Goal: Contribute content: Add original content to the website for others to see

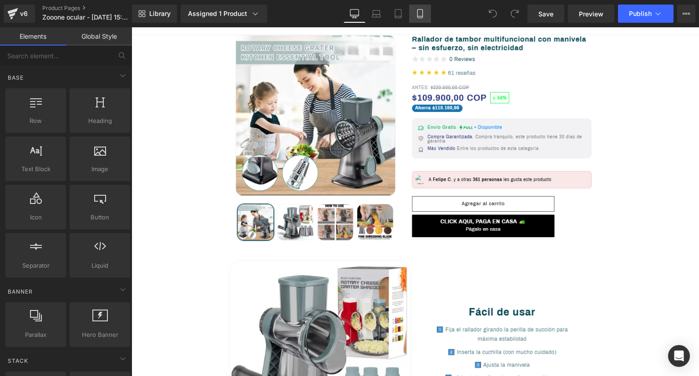
click at [427, 16] on link "Mobile" at bounding box center [420, 14] width 22 height 18
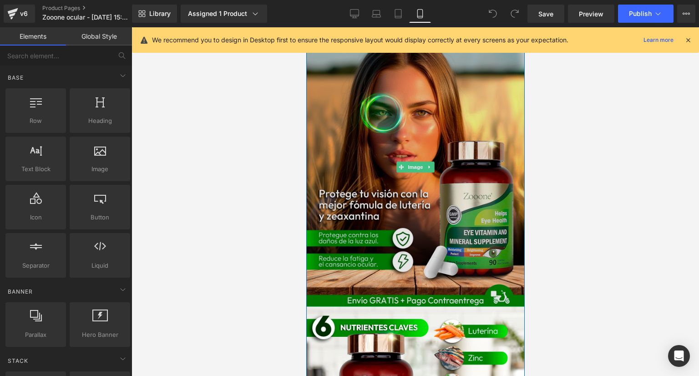
click at [463, 109] on img at bounding box center [415, 167] width 219 height 280
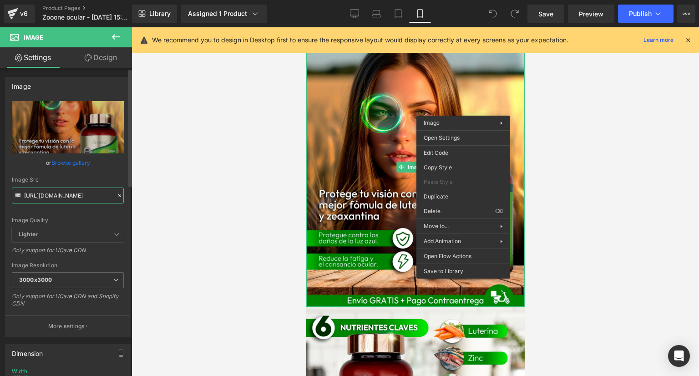
click at [73, 203] on input "[URL][DOMAIN_NAME]" at bounding box center [68, 196] width 112 height 16
click at [73, 202] on input "[URL][DOMAIN_NAME]" at bounding box center [68, 196] width 112 height 16
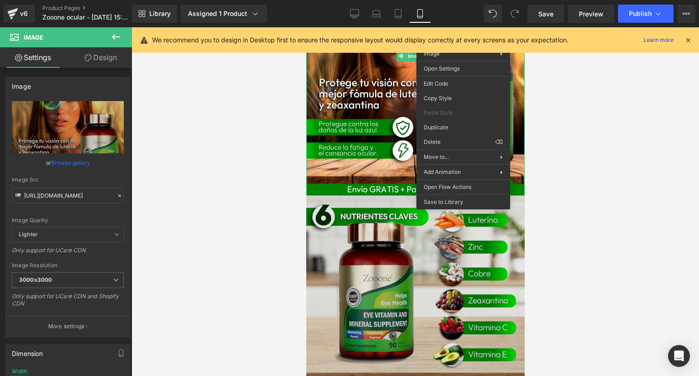
scroll to position [137, 0]
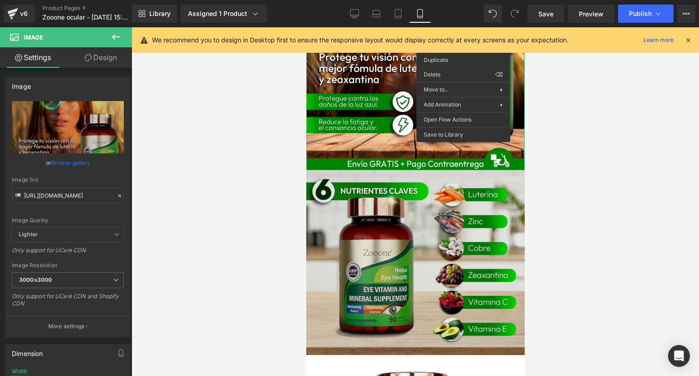
click at [370, 229] on img at bounding box center [415, 262] width 219 height 184
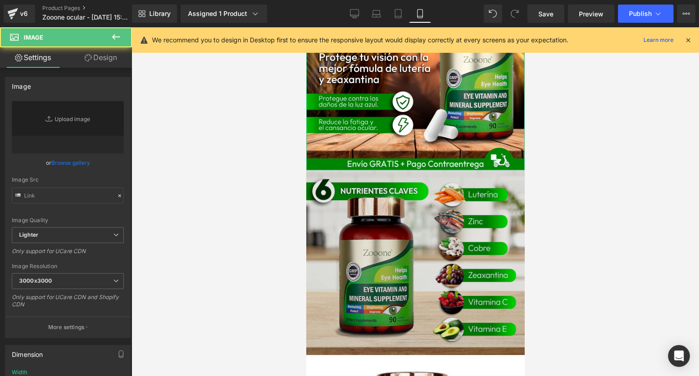
type input "[URL][DOMAIN_NAME]"
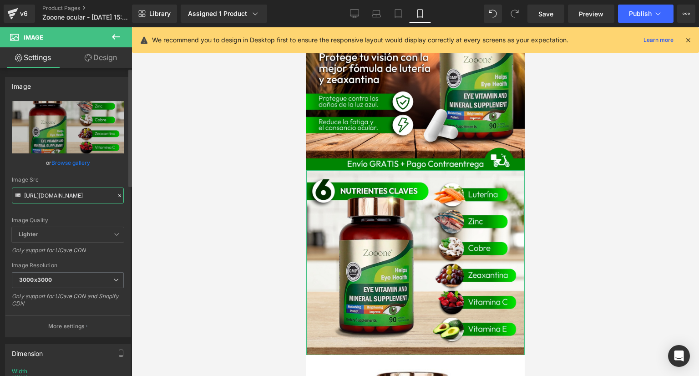
click at [75, 188] on input "[URL][DOMAIN_NAME]" at bounding box center [68, 196] width 112 height 16
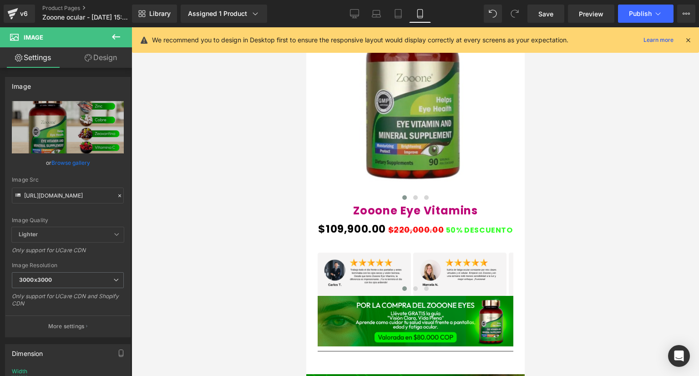
scroll to position [546, 0]
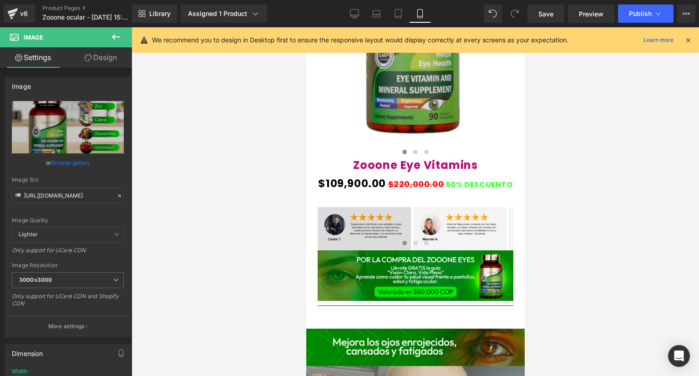
click at [377, 223] on img at bounding box center [363, 228] width 93 height 43
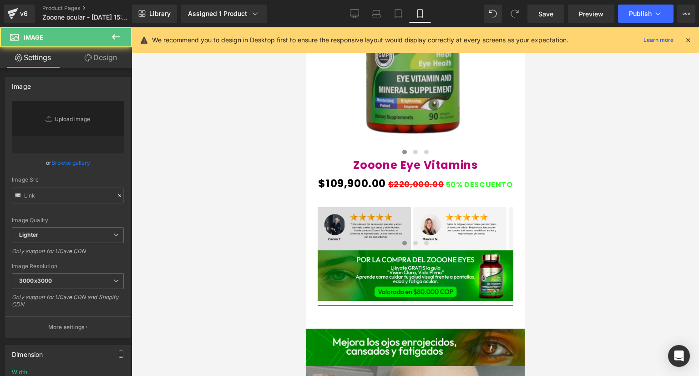
type input "[URL][DOMAIN_NAME]"
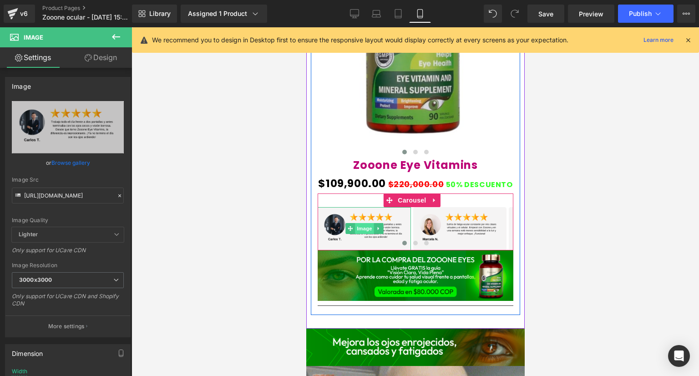
click at [365, 225] on span "Image" at bounding box center [364, 228] width 19 height 11
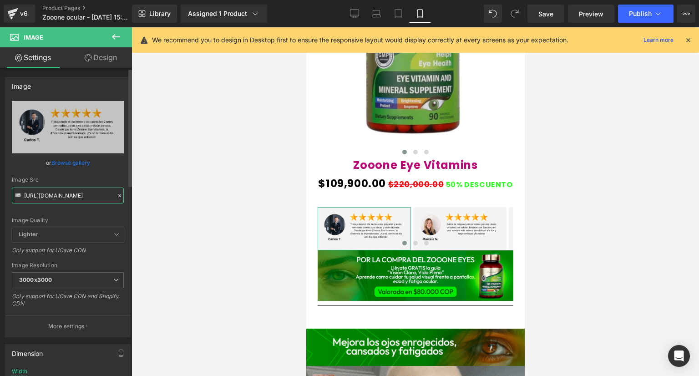
click at [46, 193] on input "[URL][DOMAIN_NAME]" at bounding box center [68, 196] width 112 height 16
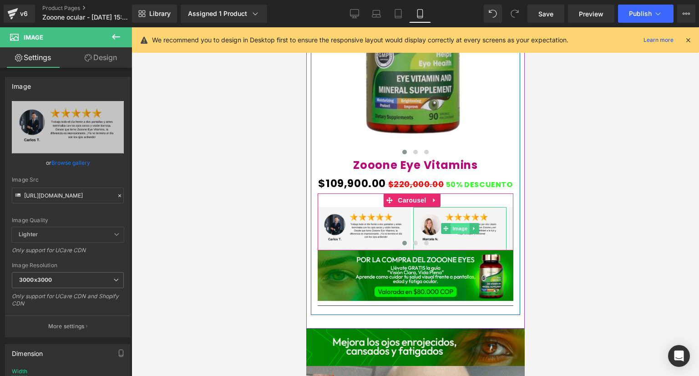
click at [456, 223] on span "Image" at bounding box center [459, 228] width 19 height 11
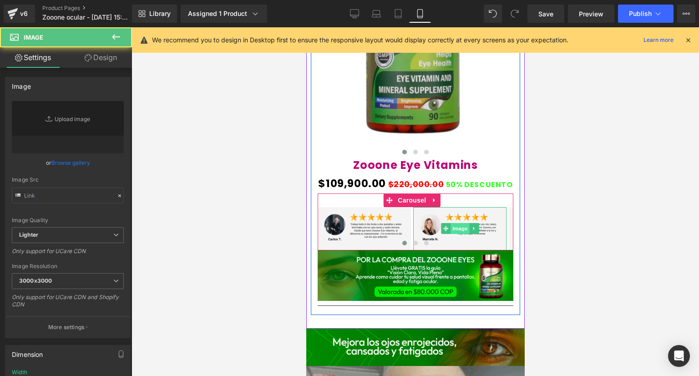
type input "[URL][DOMAIN_NAME]"
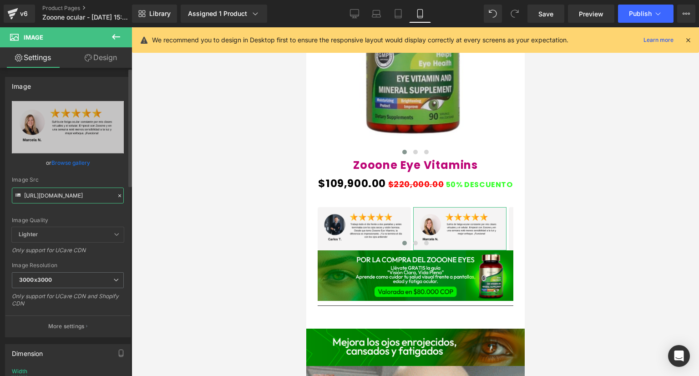
click at [56, 201] on input "[URL][DOMAIN_NAME]" at bounding box center [68, 196] width 112 height 16
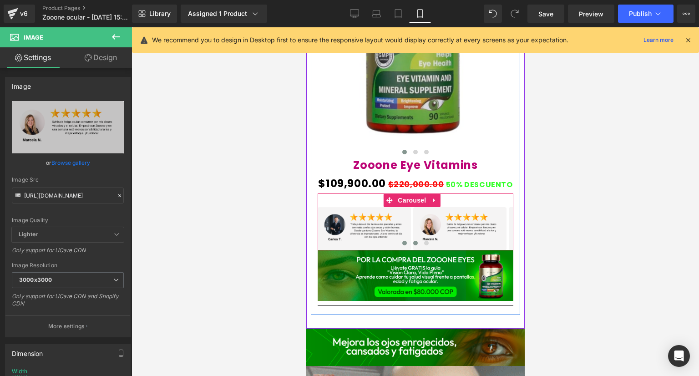
click at [414, 244] on button at bounding box center [415, 243] width 11 height 9
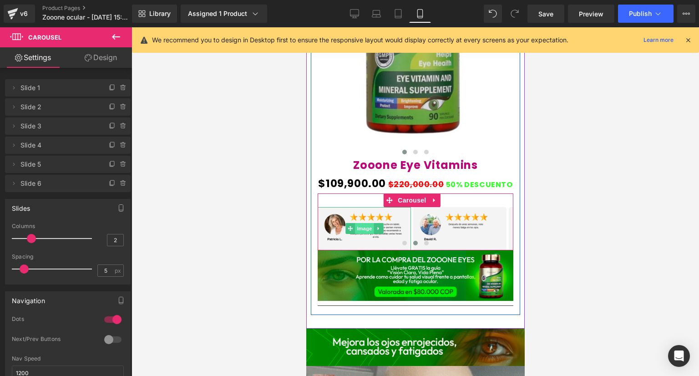
click at [366, 230] on span "Image" at bounding box center [364, 228] width 19 height 11
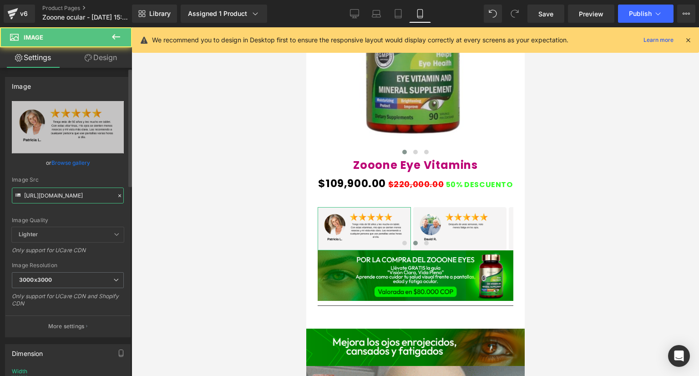
click at [52, 196] on input "[URL][DOMAIN_NAME]" at bounding box center [68, 196] width 112 height 16
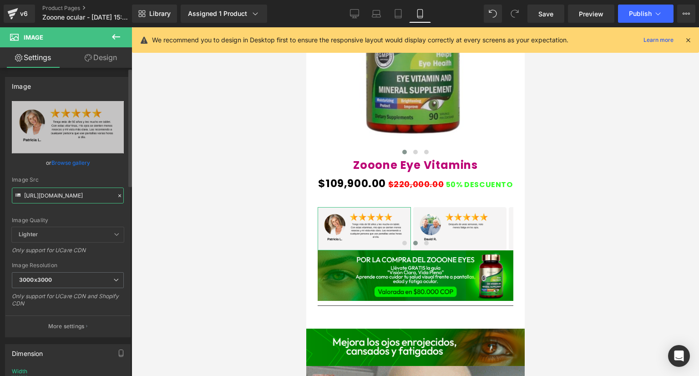
click at [52, 196] on input "[URL][DOMAIN_NAME]" at bounding box center [68, 196] width 112 height 16
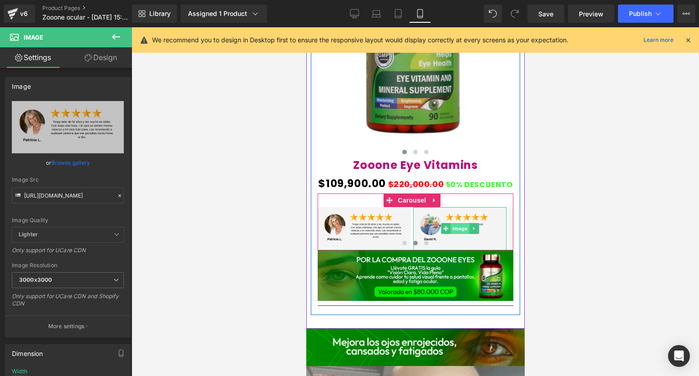
click at [453, 224] on span "Image" at bounding box center [459, 228] width 19 height 11
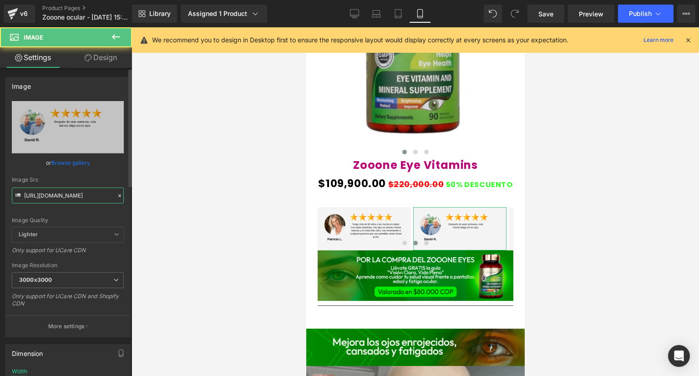
click at [69, 200] on input "[URL][DOMAIN_NAME]" at bounding box center [68, 196] width 112 height 16
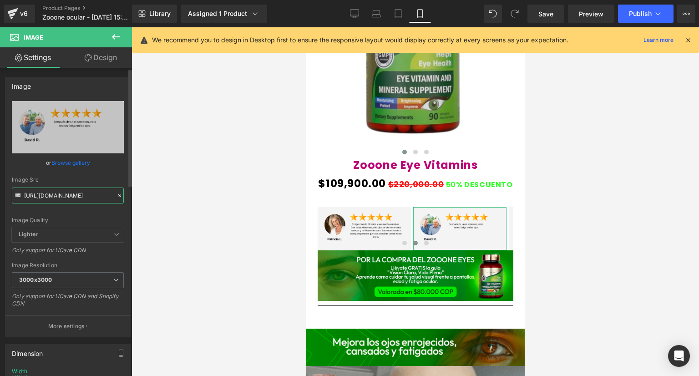
click at [69, 200] on input "[URL][DOMAIN_NAME]" at bounding box center [68, 196] width 112 height 16
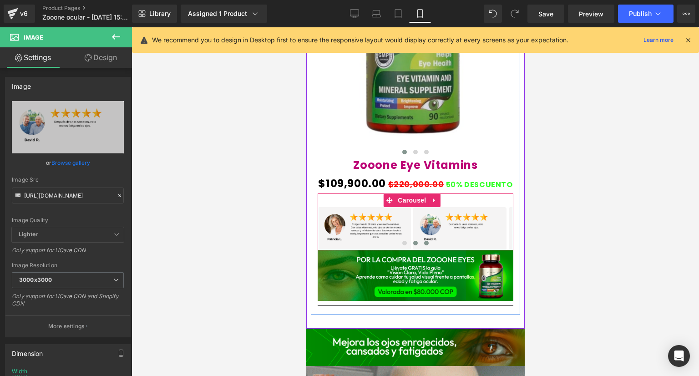
click at [424, 241] on span at bounding box center [426, 243] width 5 height 5
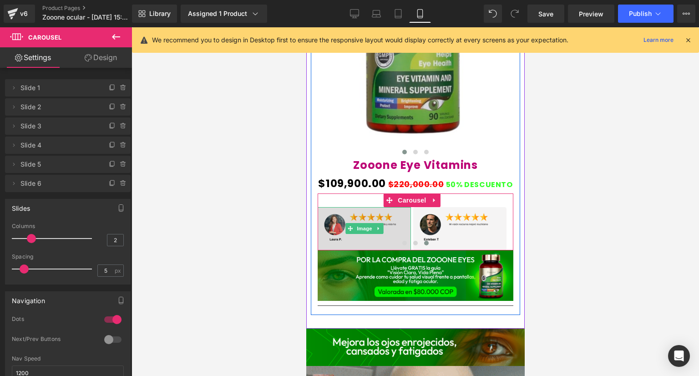
click at [368, 227] on span "Image" at bounding box center [364, 228] width 19 height 11
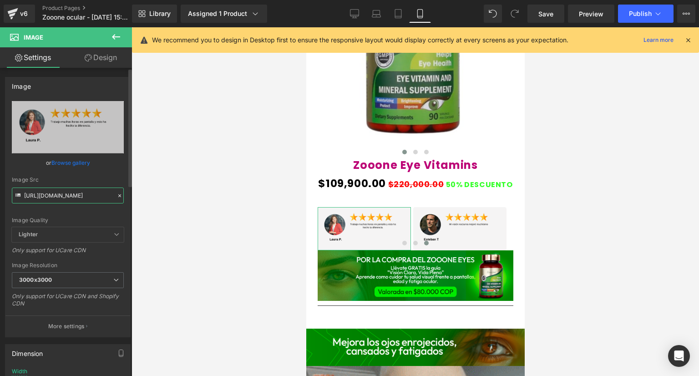
click at [60, 192] on input "[URL][DOMAIN_NAME]" at bounding box center [68, 196] width 112 height 16
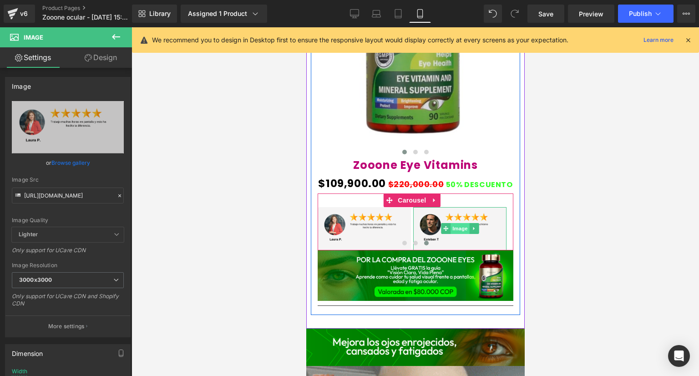
click at [460, 226] on span "Image" at bounding box center [459, 228] width 19 height 11
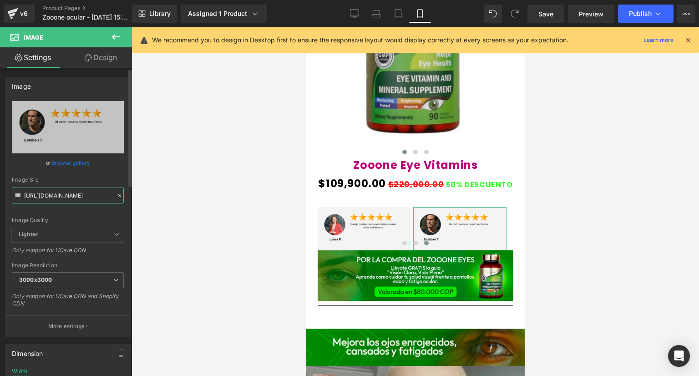
click at [60, 198] on input "[URL][DOMAIN_NAME]" at bounding box center [68, 196] width 112 height 16
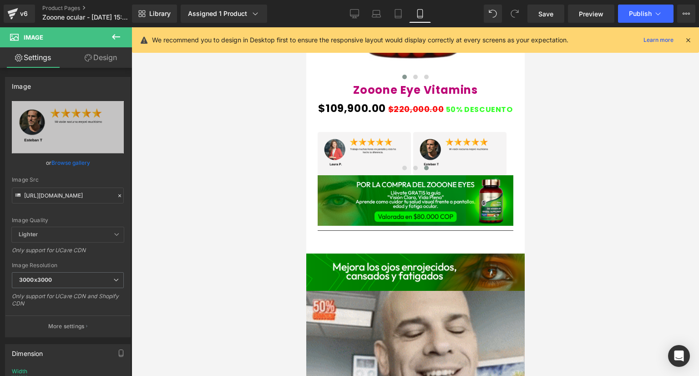
scroll to position [592, 0]
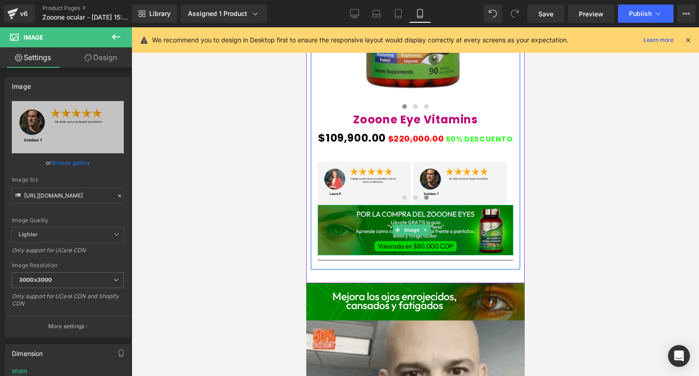
click at [385, 239] on img at bounding box center [415, 230] width 196 height 51
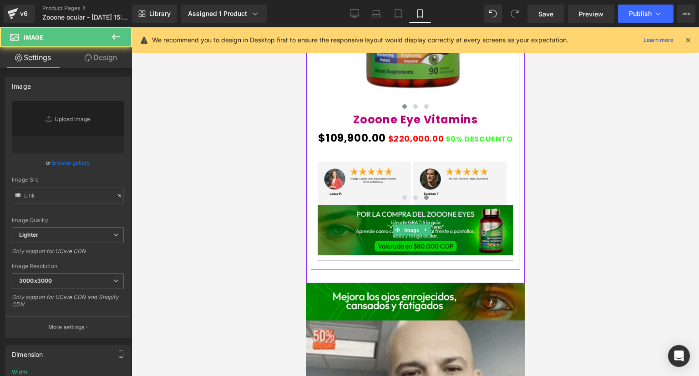
type input "[URL][DOMAIN_NAME]"
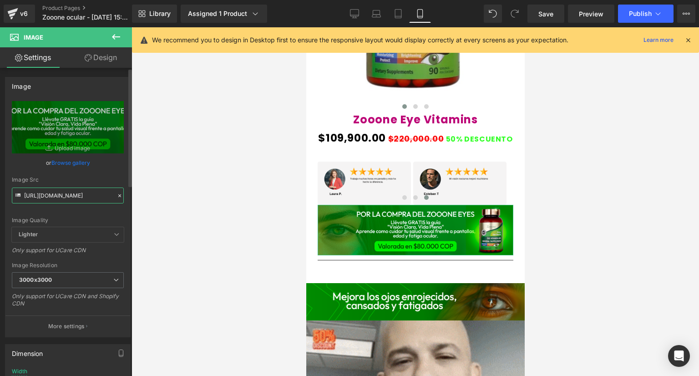
click at [81, 191] on input "[URL][DOMAIN_NAME]" at bounding box center [68, 196] width 112 height 16
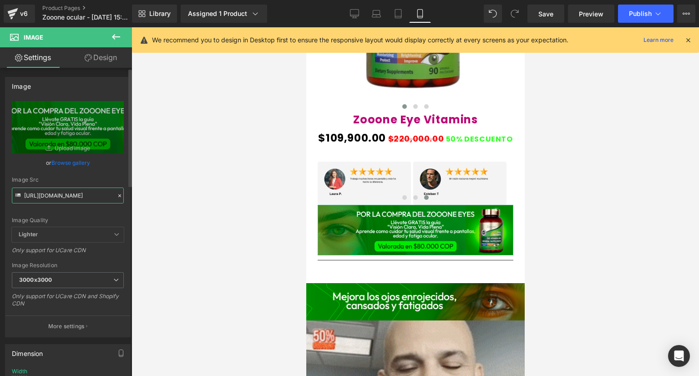
click at [81, 191] on input "[URL][DOMAIN_NAME]" at bounding box center [68, 196] width 112 height 16
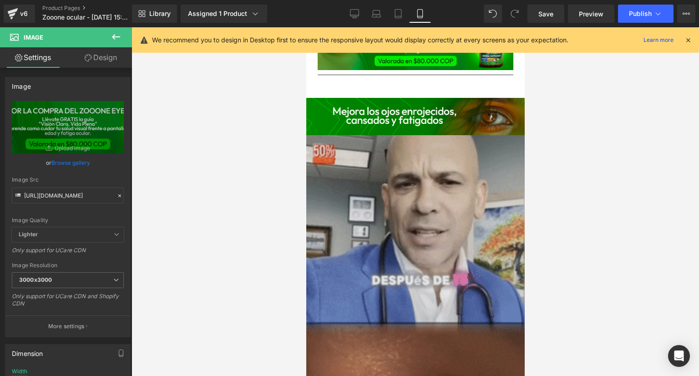
scroll to position [728, 0]
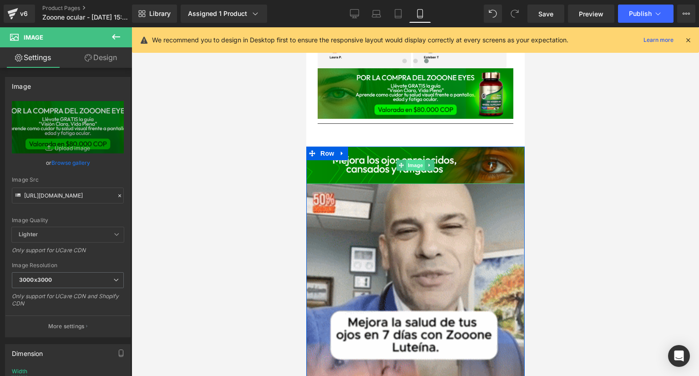
click at [407, 165] on span "Image" at bounding box center [415, 165] width 19 height 11
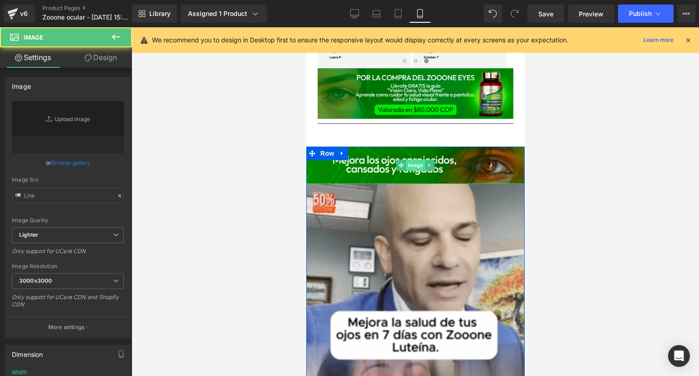
type input "[URL][DOMAIN_NAME]"
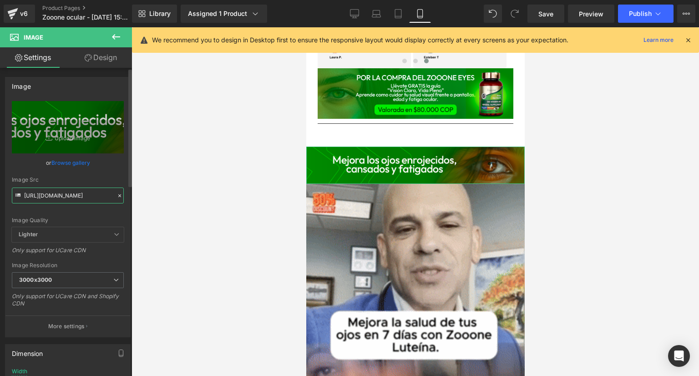
click at [54, 194] on input "[URL][DOMAIN_NAME]" at bounding box center [68, 196] width 112 height 16
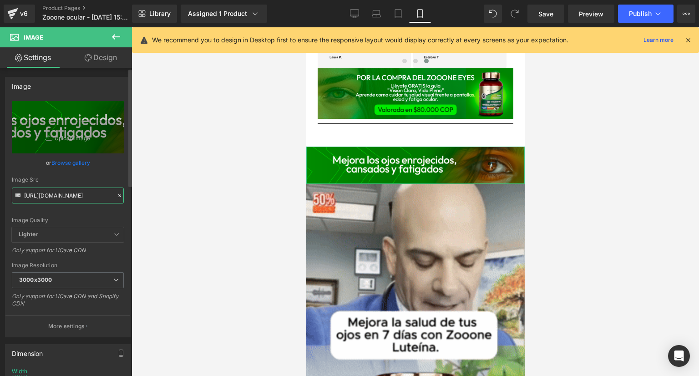
click at [54, 194] on input "[URL][DOMAIN_NAME]" at bounding box center [68, 196] width 112 height 16
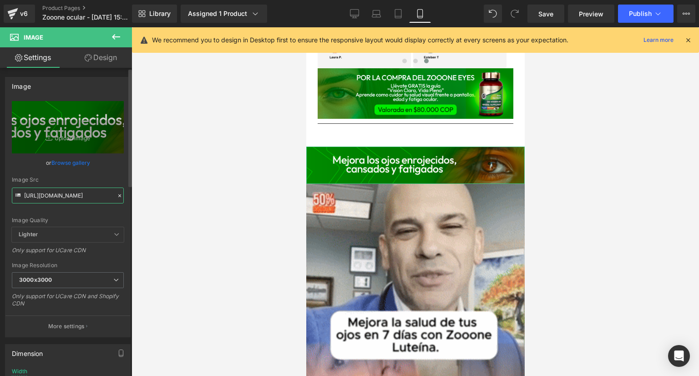
click at [55, 194] on input "[URL][DOMAIN_NAME]" at bounding box center [68, 196] width 112 height 16
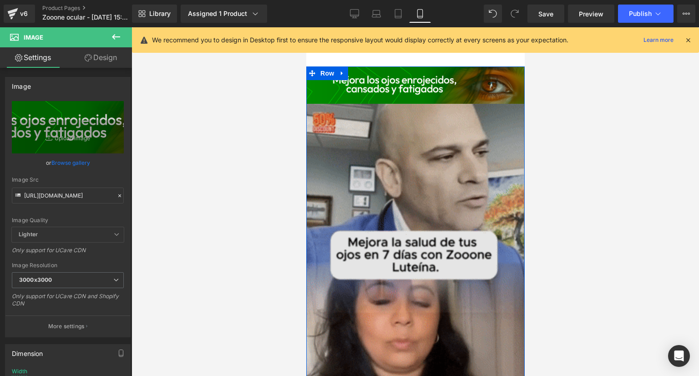
scroll to position [865, 0]
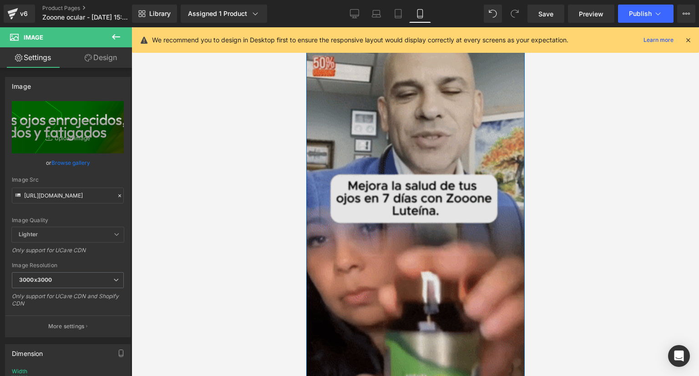
click at [370, 169] on img at bounding box center [415, 241] width 219 height 388
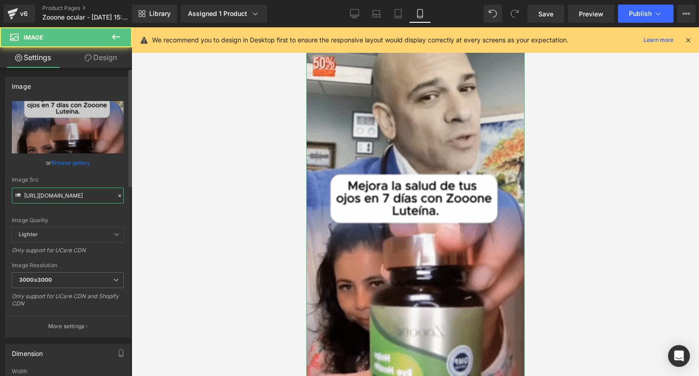
click at [64, 195] on input "[URL][DOMAIN_NAME]" at bounding box center [68, 196] width 112 height 16
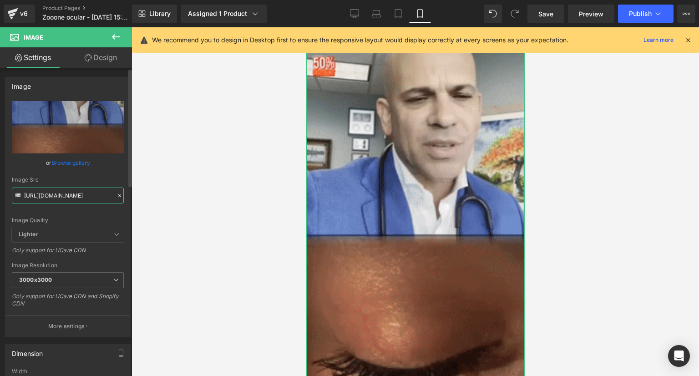
click at [64, 195] on input "[URL][DOMAIN_NAME]" at bounding box center [68, 196] width 112 height 16
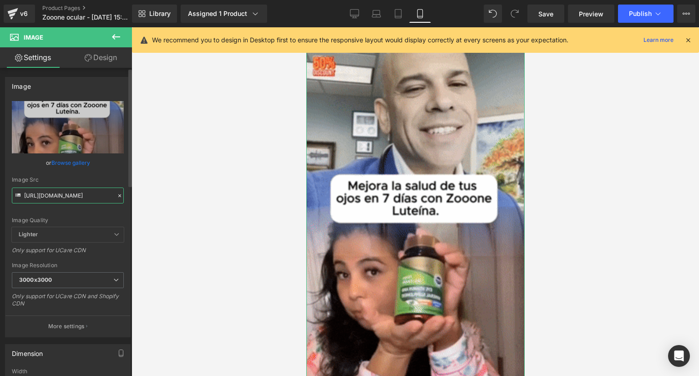
click at [64, 195] on input "[URL][DOMAIN_NAME]" at bounding box center [68, 196] width 112 height 16
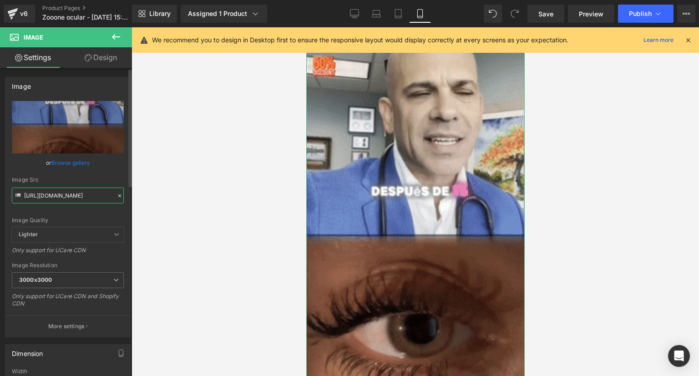
click at [64, 195] on input "[URL][DOMAIN_NAME]" at bounding box center [68, 196] width 112 height 16
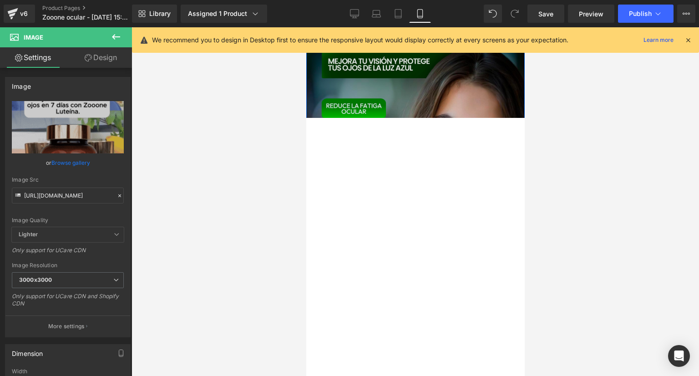
scroll to position [1184, 0]
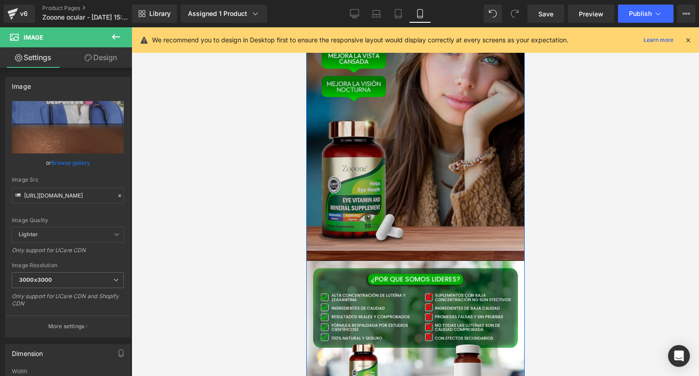
click at [406, 133] on img at bounding box center [415, 104] width 219 height 314
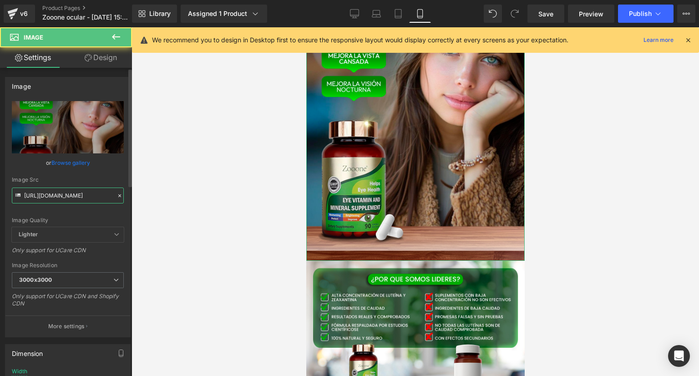
click at [68, 198] on input "[URL][DOMAIN_NAME]" at bounding box center [68, 196] width 112 height 16
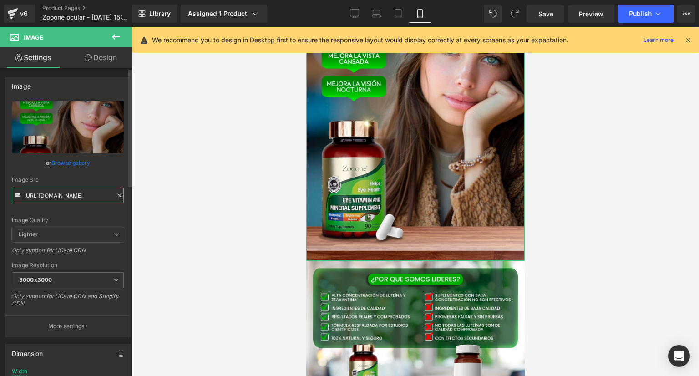
click at [68, 198] on input "[URL][DOMAIN_NAME]" at bounding box center [68, 196] width 112 height 16
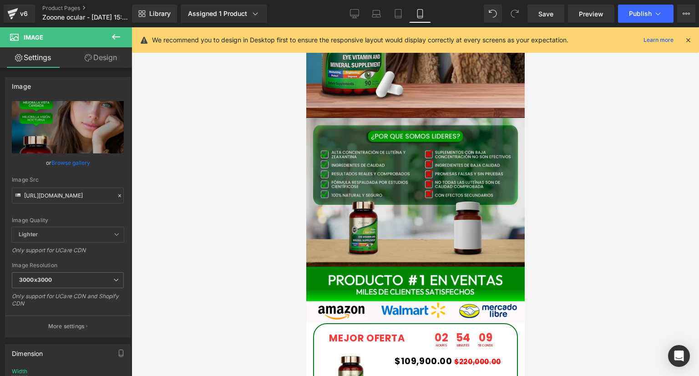
scroll to position [1366, 0]
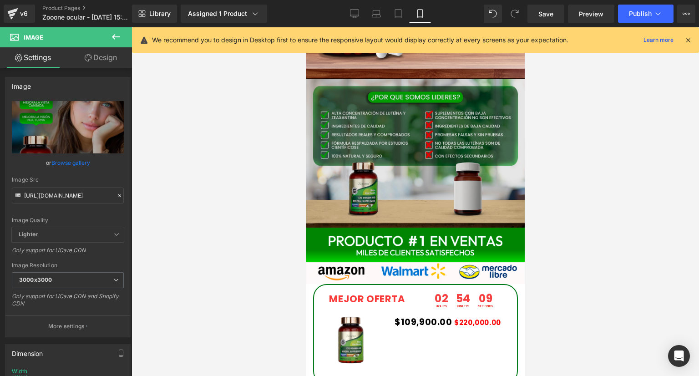
click at [427, 172] on img at bounding box center [415, 153] width 219 height 149
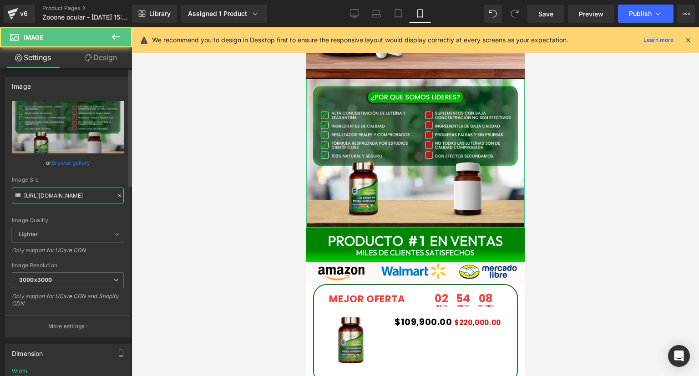
click at [63, 192] on input "[URL][DOMAIN_NAME]" at bounding box center [68, 196] width 112 height 16
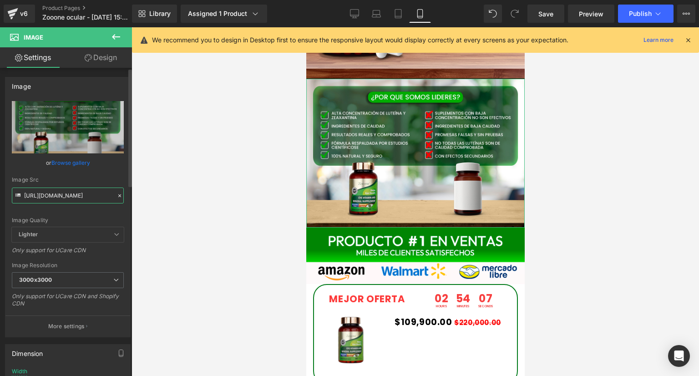
click at [63, 192] on input "[URL][DOMAIN_NAME]" at bounding box center [68, 196] width 112 height 16
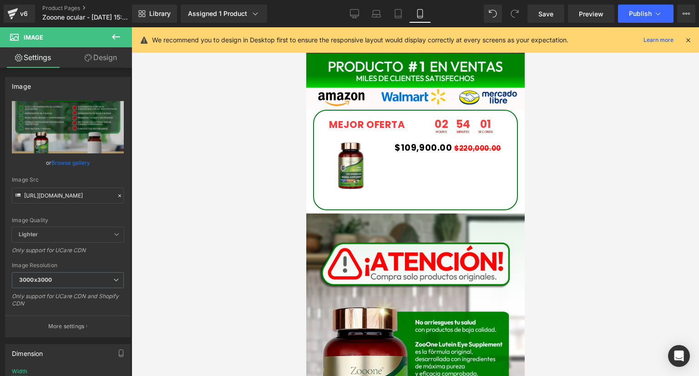
scroll to position [1548, 0]
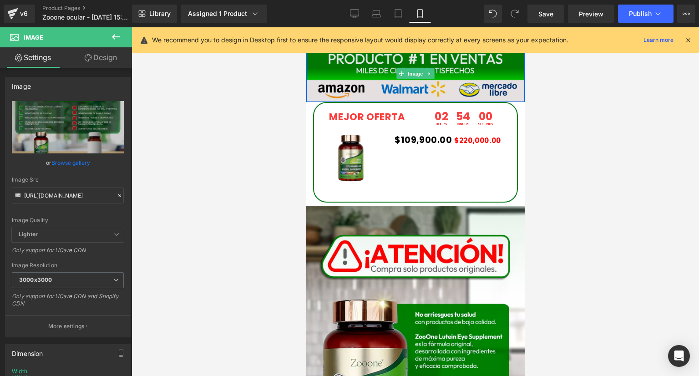
click at [384, 84] on img at bounding box center [415, 74] width 219 height 56
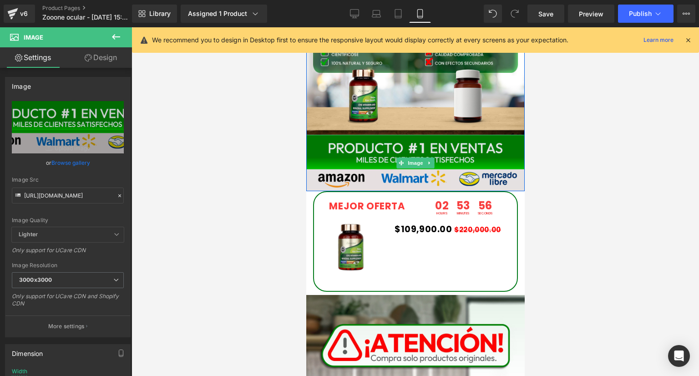
scroll to position [1457, 0]
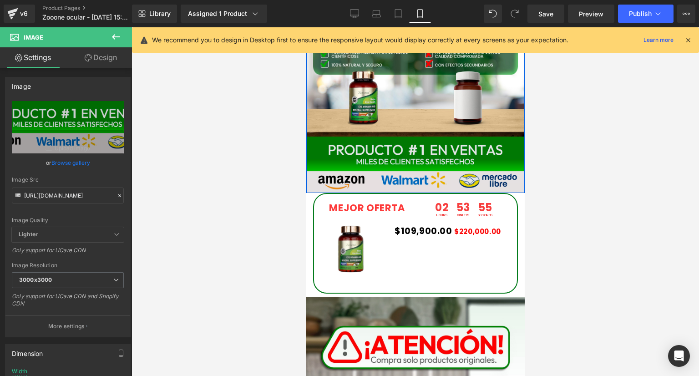
click at [341, 159] on img at bounding box center [415, 165] width 219 height 56
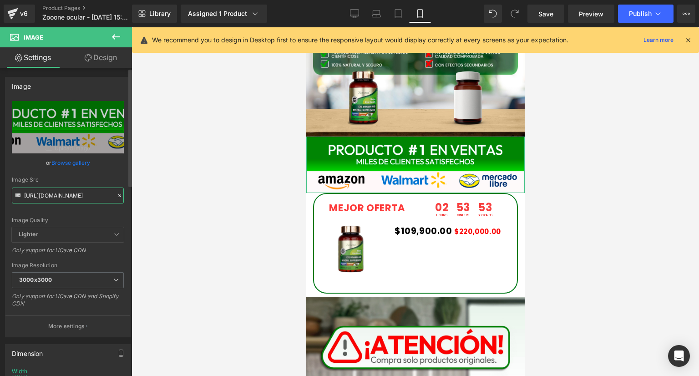
click at [94, 200] on input "[URL][DOMAIN_NAME]" at bounding box center [68, 196] width 112 height 16
click at [92, 201] on input "[URL][DOMAIN_NAME]" at bounding box center [68, 196] width 112 height 16
click at [92, 202] on input "[URL][DOMAIN_NAME]" at bounding box center [68, 196] width 112 height 16
click at [86, 198] on input "[URL][DOMAIN_NAME]" at bounding box center [68, 196] width 112 height 16
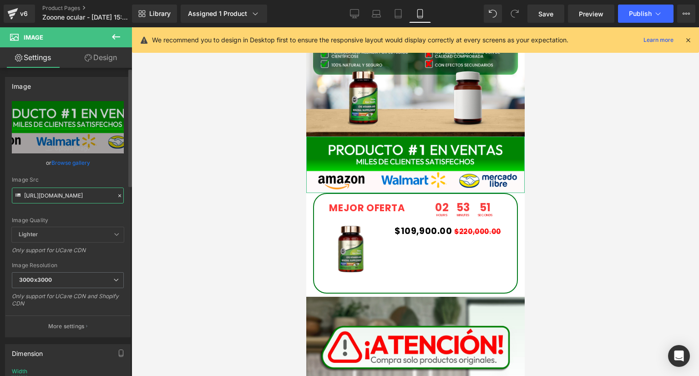
click at [86, 198] on input "[URL][DOMAIN_NAME]" at bounding box center [68, 196] width 112 height 16
click at [86, 199] on input "[URL][DOMAIN_NAME]" at bounding box center [68, 196] width 112 height 16
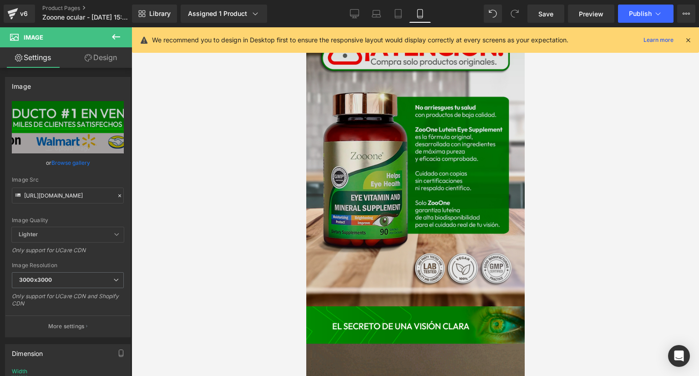
scroll to position [1775, 0]
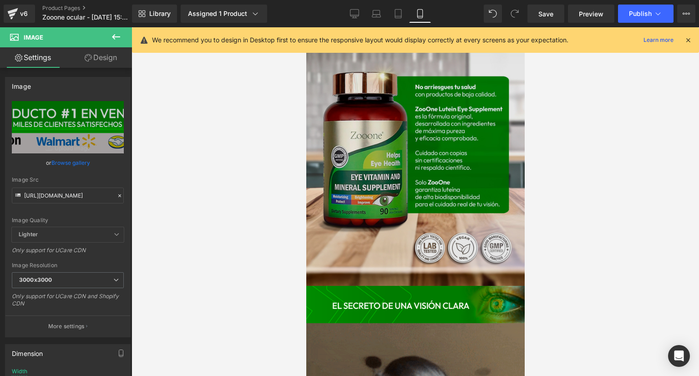
click at [384, 161] on img at bounding box center [415, 132] width 219 height 308
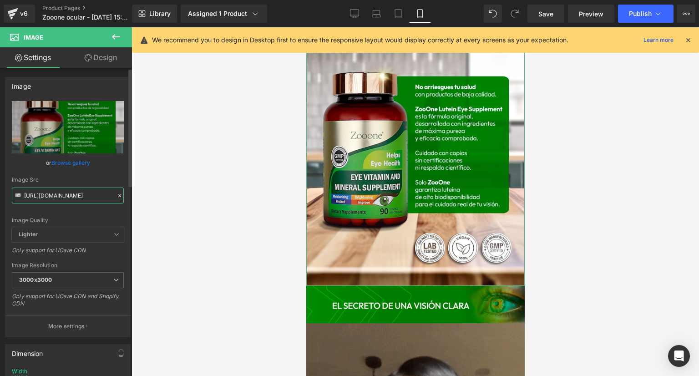
click at [101, 199] on input "[URL][DOMAIN_NAME]" at bounding box center [68, 196] width 112 height 16
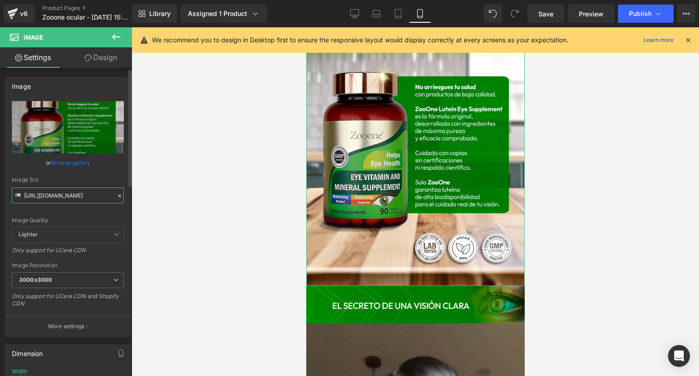
click at [101, 199] on input "[URL][DOMAIN_NAME]" at bounding box center [68, 196] width 112 height 16
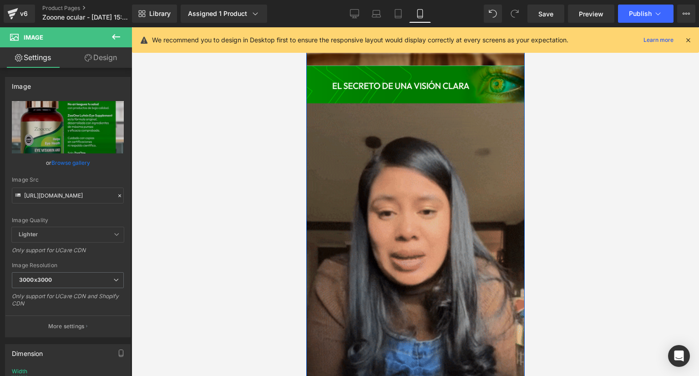
scroll to position [2003, 0]
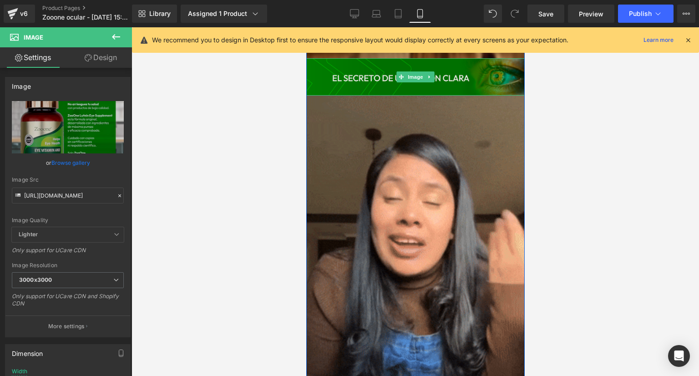
click at [374, 68] on img at bounding box center [415, 76] width 219 height 37
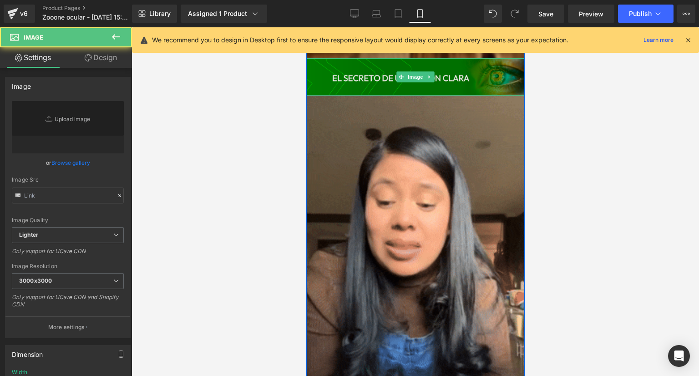
type input "[URL][DOMAIN_NAME]"
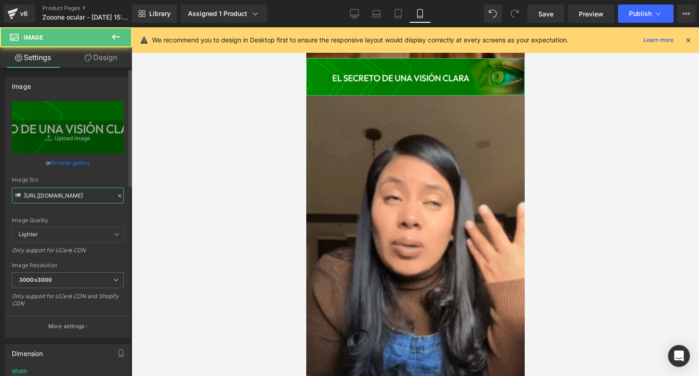
click at [38, 196] on input "[URL][DOMAIN_NAME]" at bounding box center [68, 196] width 112 height 16
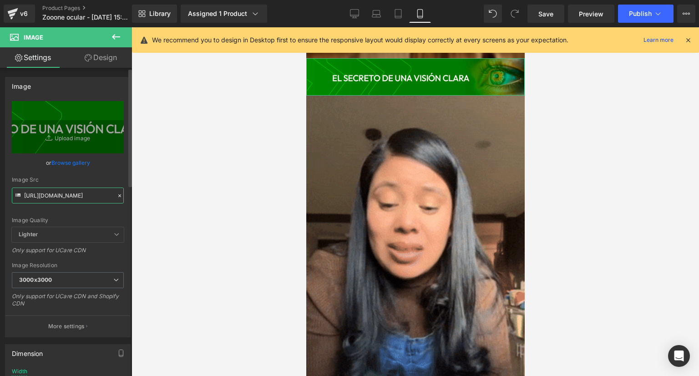
click at [38, 196] on input "[URL][DOMAIN_NAME]" at bounding box center [68, 196] width 112 height 16
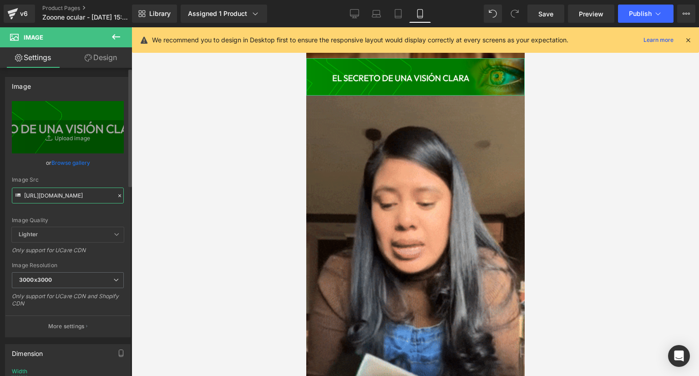
click at [38, 196] on input "[URL][DOMAIN_NAME]" at bounding box center [68, 196] width 112 height 16
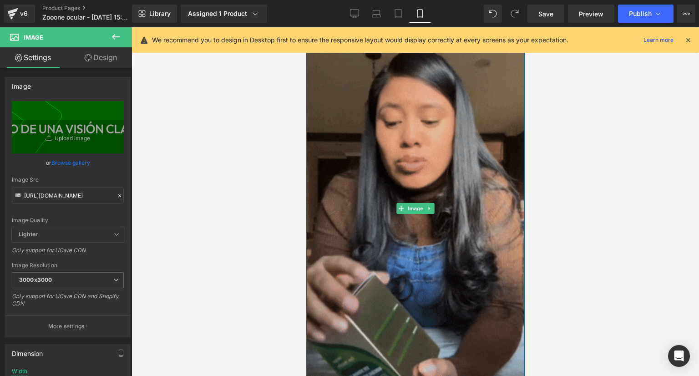
scroll to position [2185, 0]
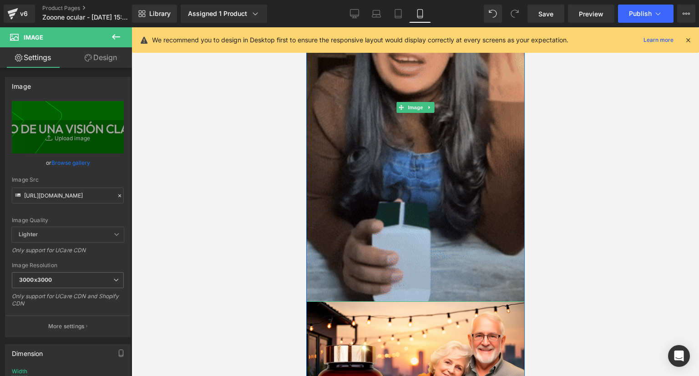
click at [414, 149] on img at bounding box center [415, 108] width 219 height 388
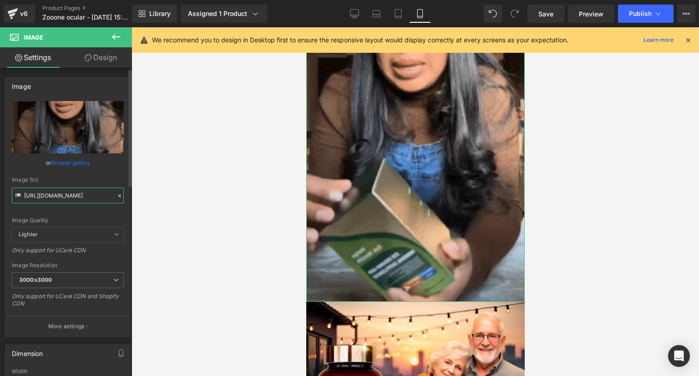
click at [106, 201] on input "[URL][DOMAIN_NAME]" at bounding box center [68, 196] width 112 height 16
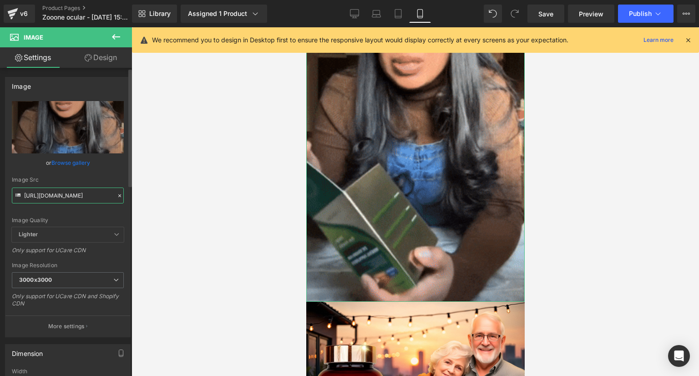
click at [106, 201] on input "[URL][DOMAIN_NAME]" at bounding box center [68, 196] width 112 height 16
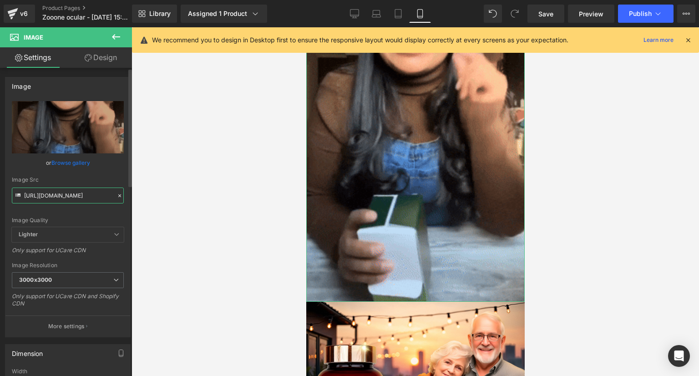
click at [106, 201] on input "[URL][DOMAIN_NAME]" at bounding box center [68, 196] width 112 height 16
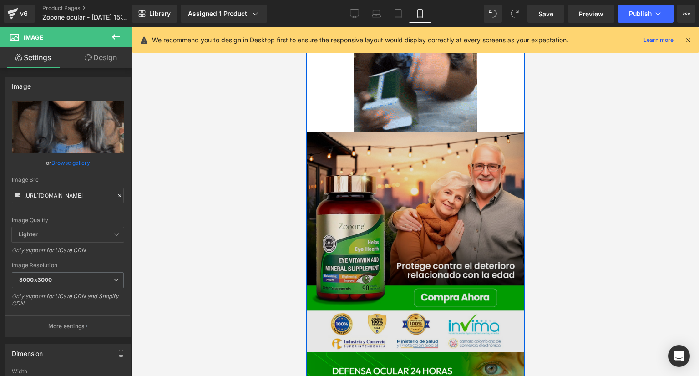
click at [367, 210] on img at bounding box center [415, 242] width 219 height 220
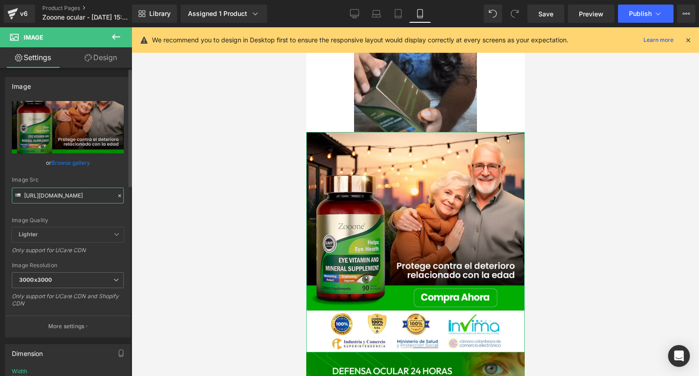
click at [56, 191] on input "[URL][DOMAIN_NAME]" at bounding box center [68, 196] width 112 height 16
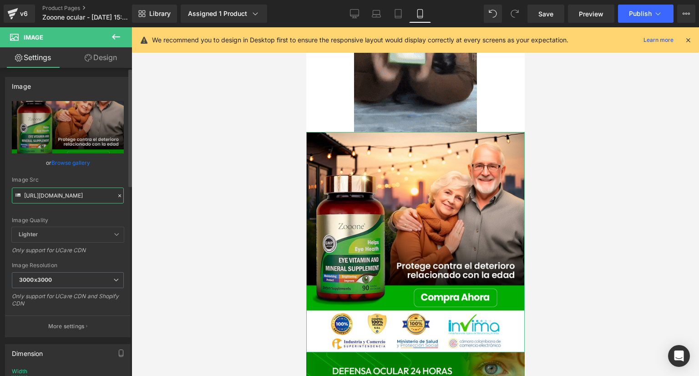
click at [56, 190] on input "[URL][DOMAIN_NAME]" at bounding box center [68, 196] width 112 height 16
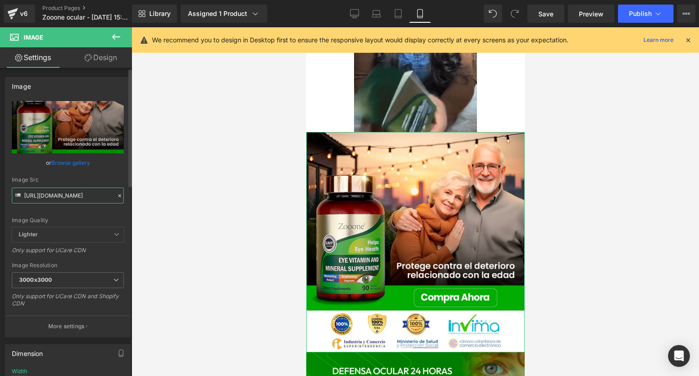
click at [56, 190] on input "[URL][DOMAIN_NAME]" at bounding box center [68, 196] width 112 height 16
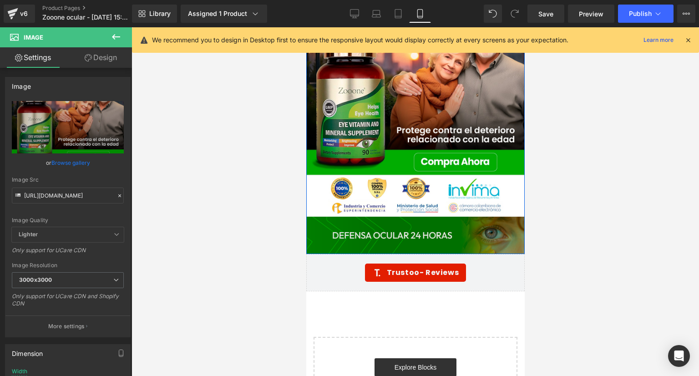
scroll to position [2322, 0]
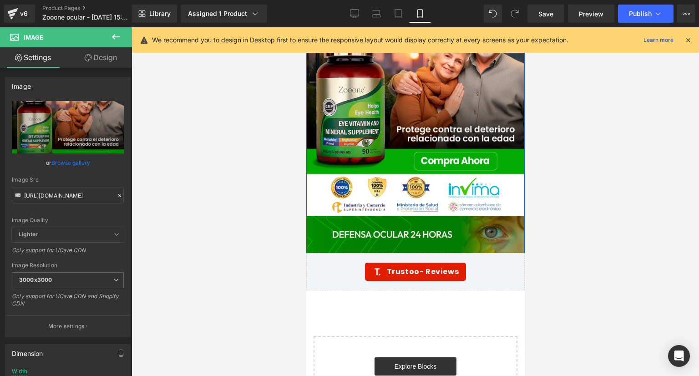
click at [428, 224] on div "Image" at bounding box center [415, 234] width 219 height 37
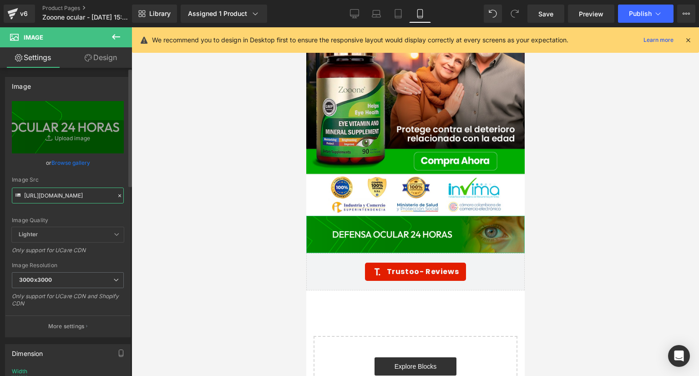
click at [81, 198] on input "[URL][DOMAIN_NAME]" at bounding box center [68, 196] width 112 height 16
click at [15, 21] on icon at bounding box center [12, 13] width 11 height 23
